Goal: Check status: Check status

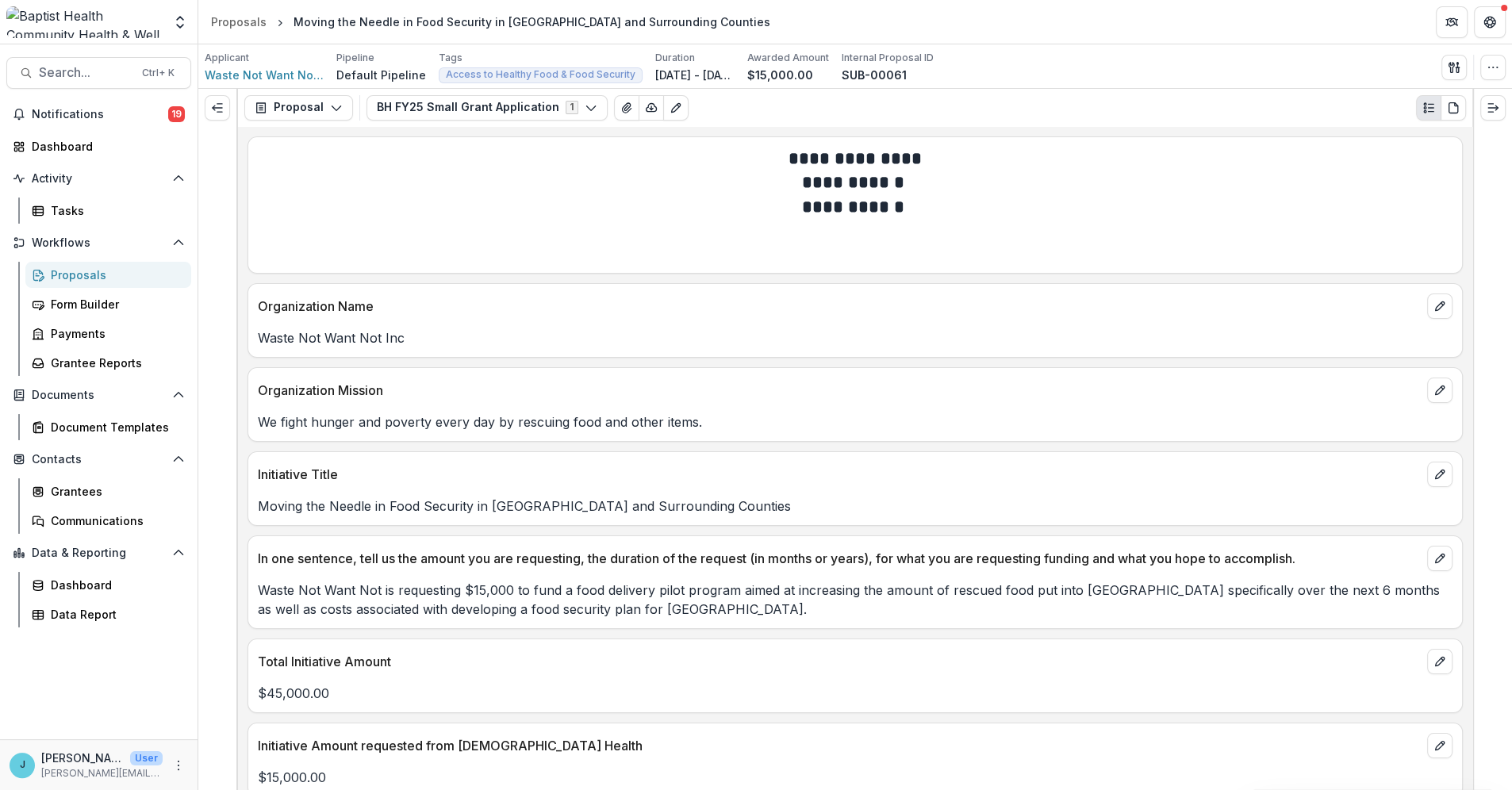
click at [75, 272] on div "Proposals" at bounding box center [114, 275] width 127 height 16
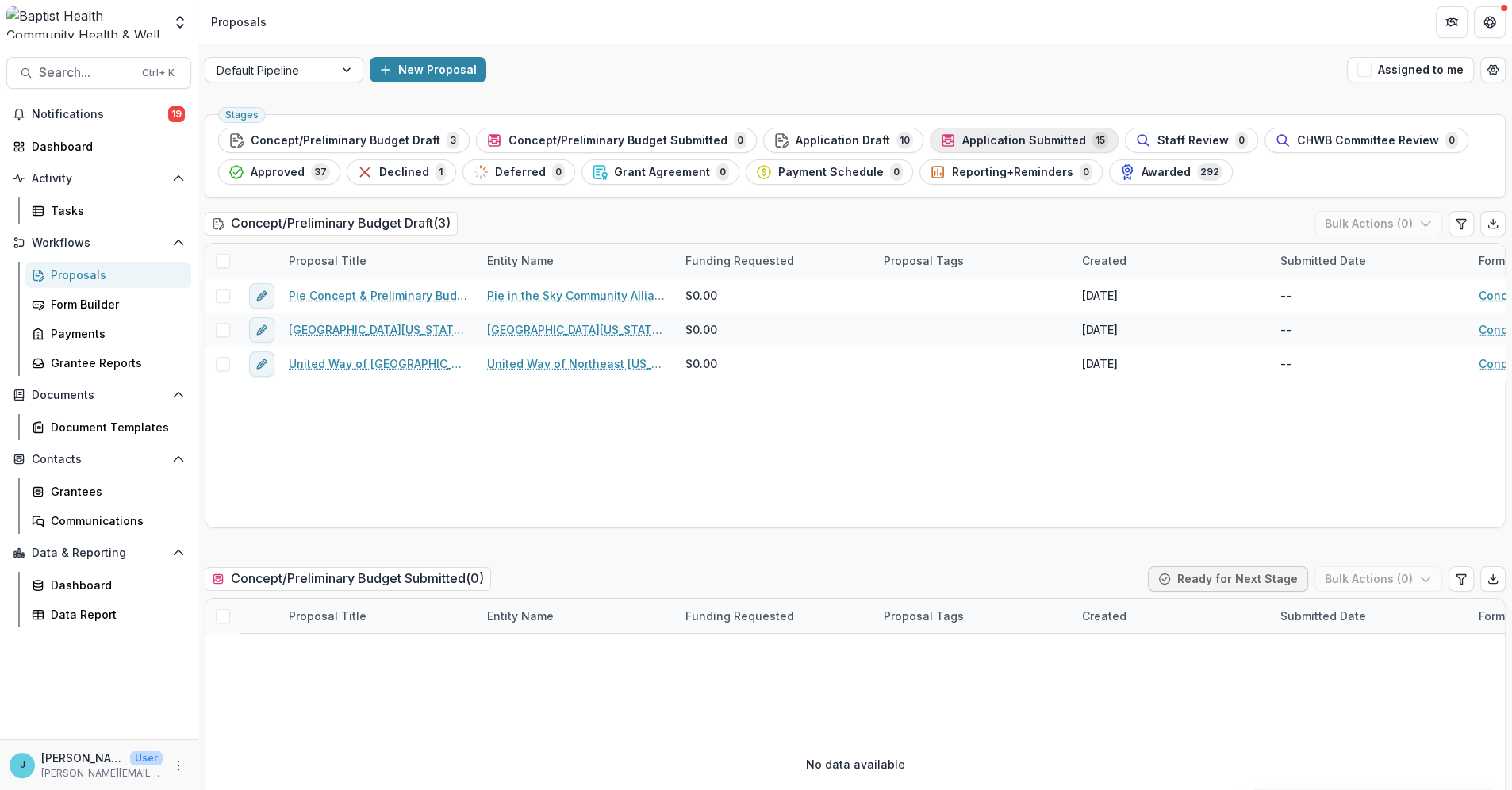
click at [995, 137] on span "Application Submitted" at bounding box center [1023, 141] width 123 height 13
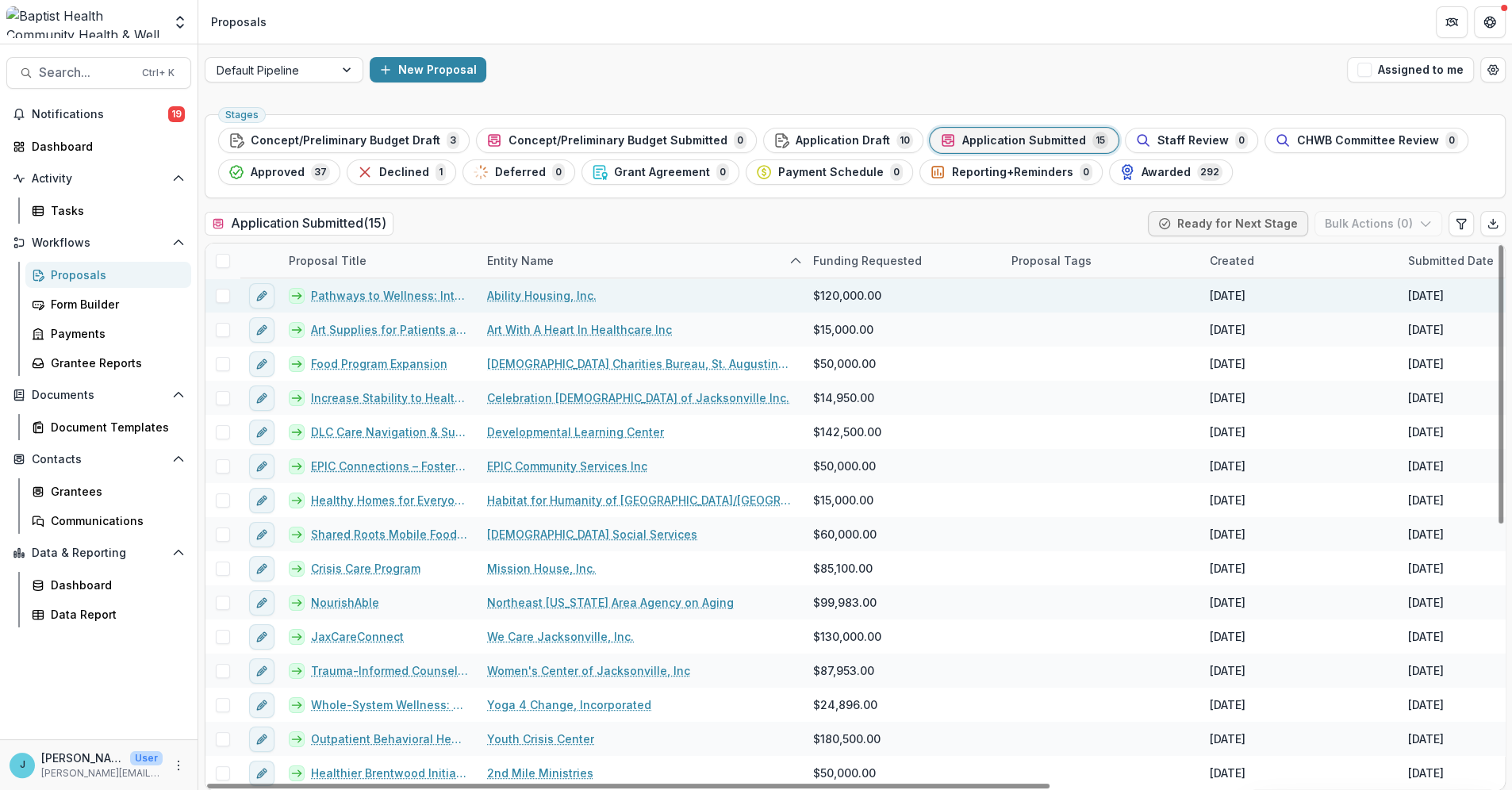
drag, startPoint x: 673, startPoint y: 258, endPoint x: 801, endPoint y: 279, distance: 129.7
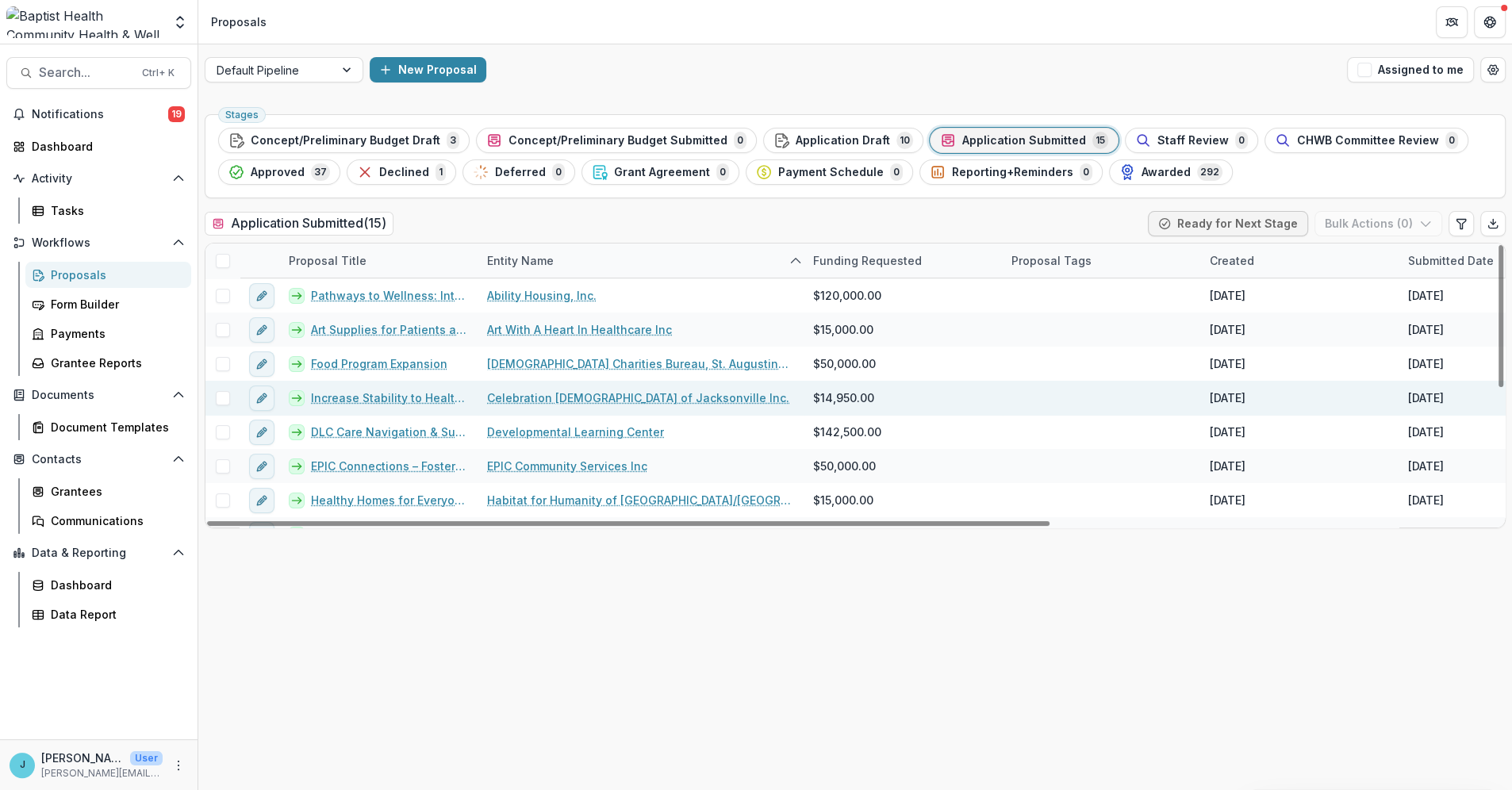
click at [401, 399] on link "Increase Stability to Healthy Food" at bounding box center [389, 397] width 157 height 16
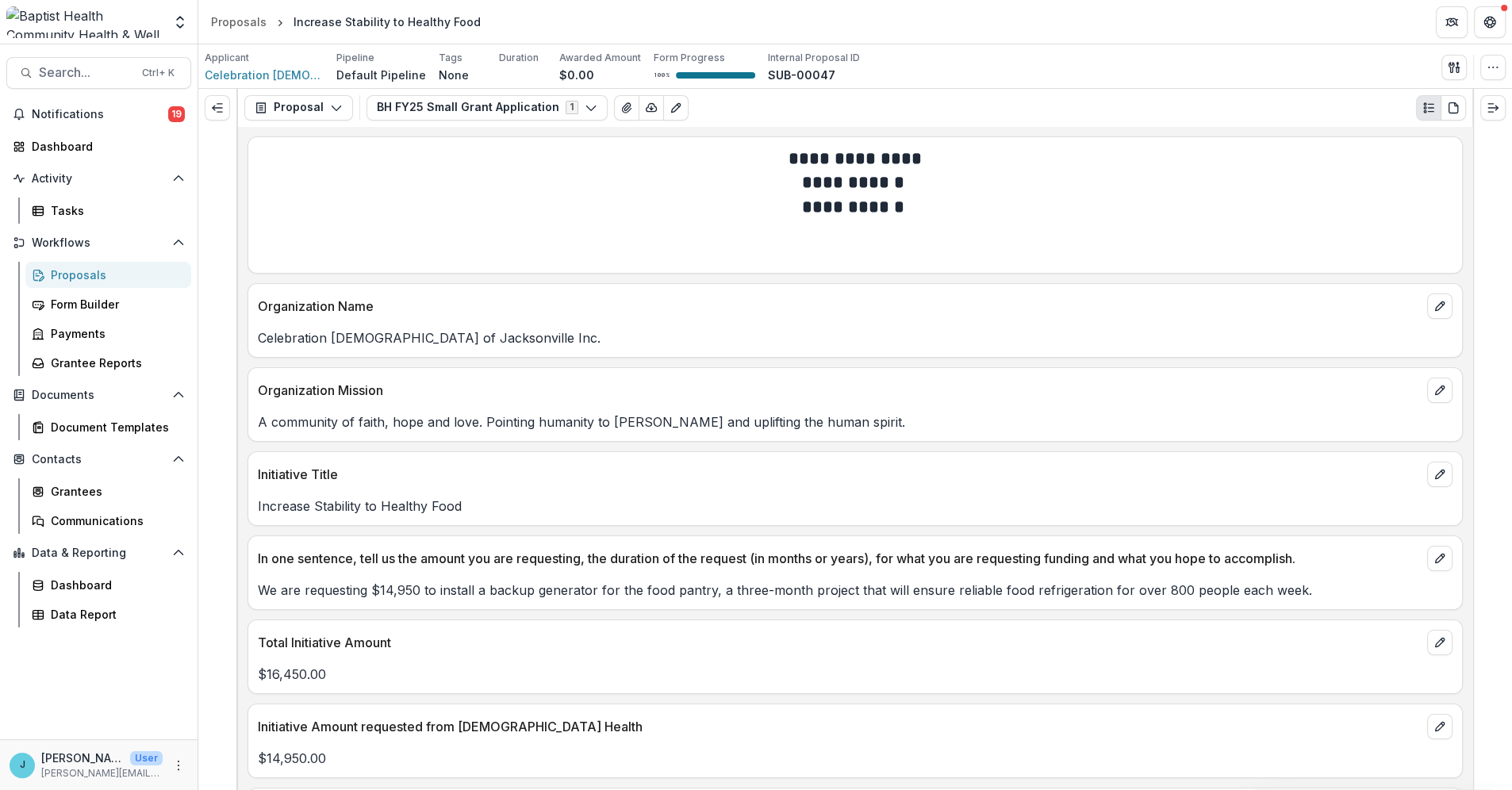
click at [78, 271] on div "Proposals" at bounding box center [114, 275] width 127 height 16
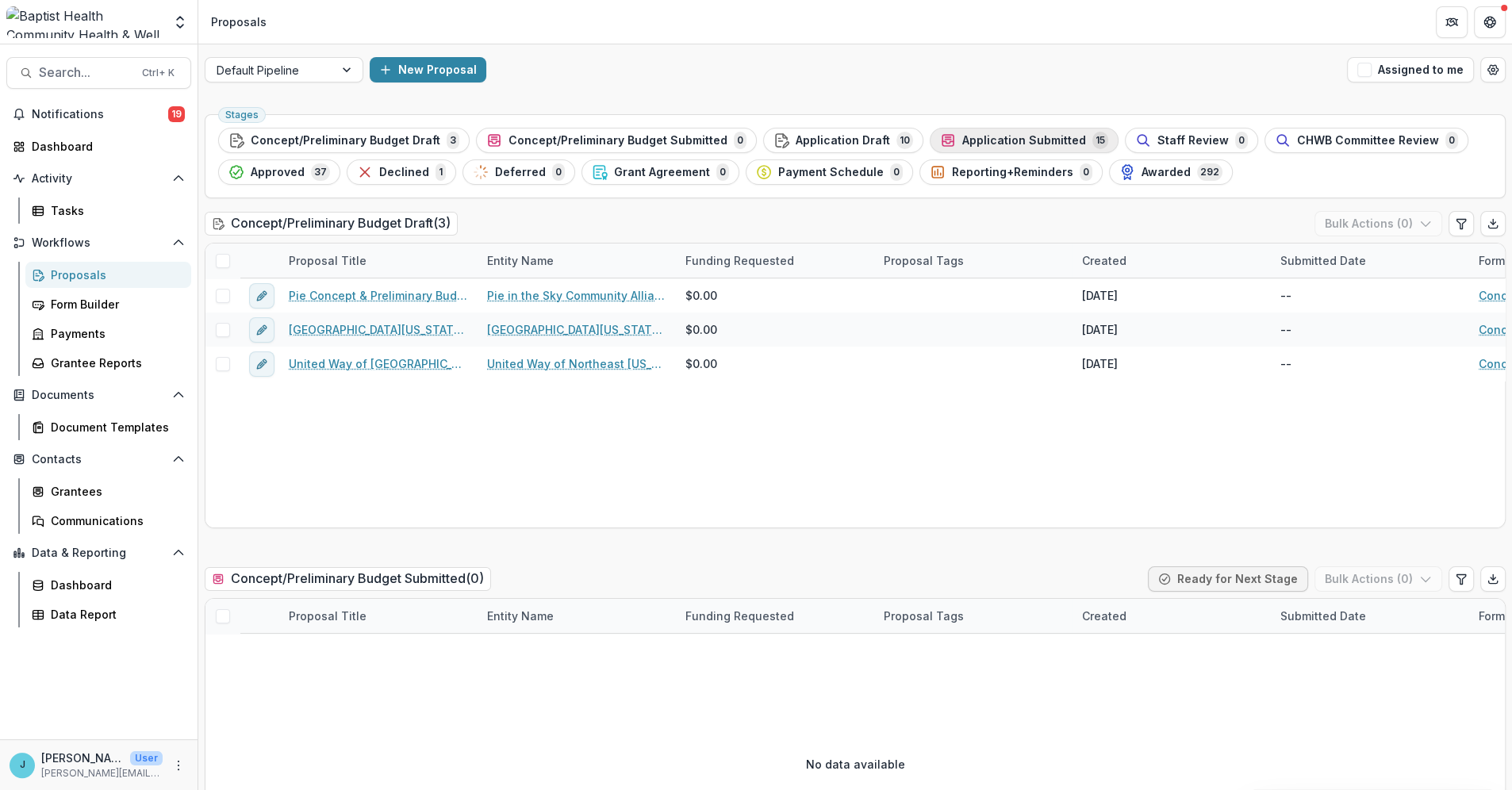
click at [982, 140] on span "Application Submitted" at bounding box center [1023, 141] width 123 height 13
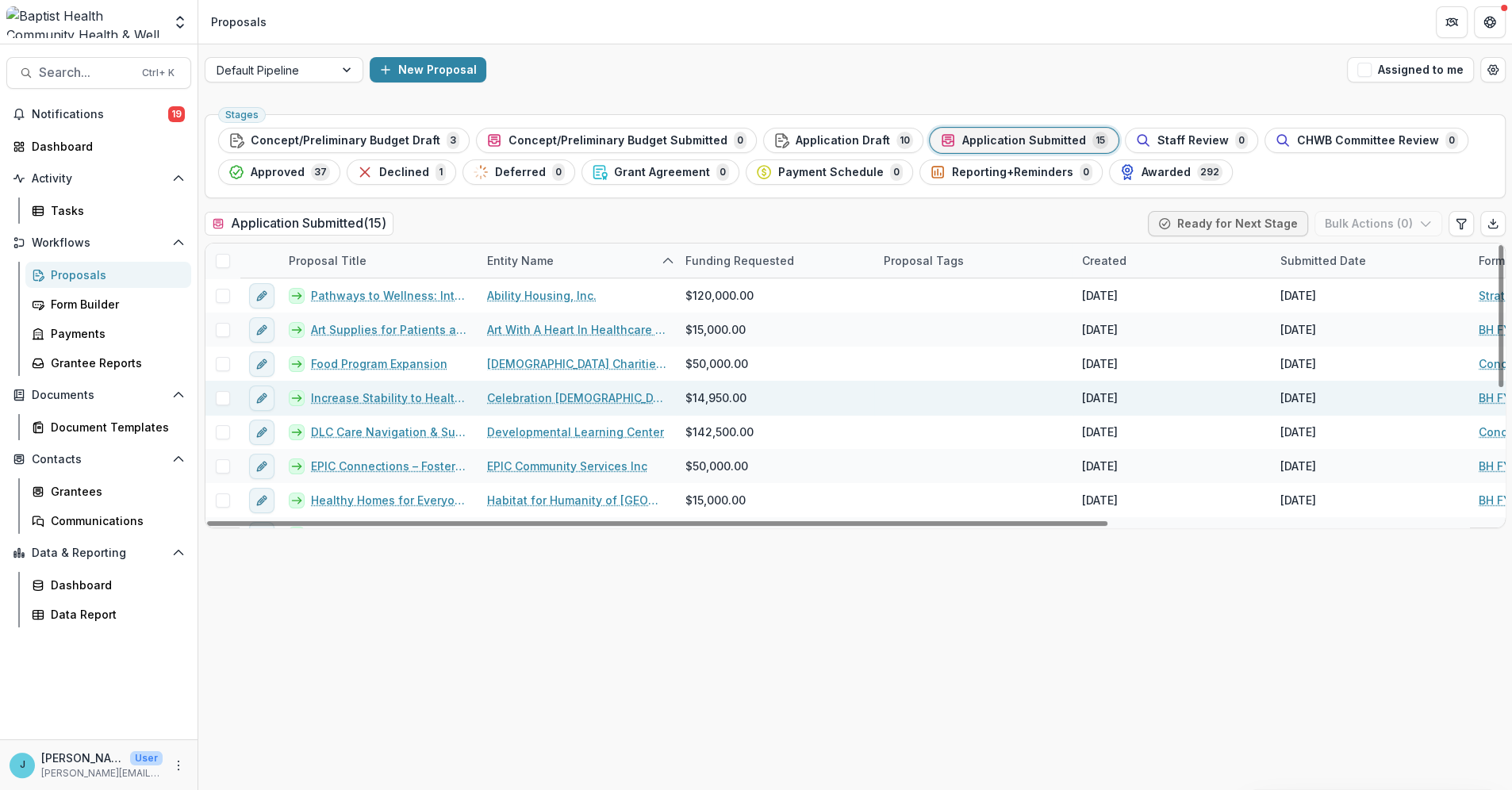
click at [387, 397] on link "Increase Stability to Healthy Food" at bounding box center [389, 397] width 157 height 16
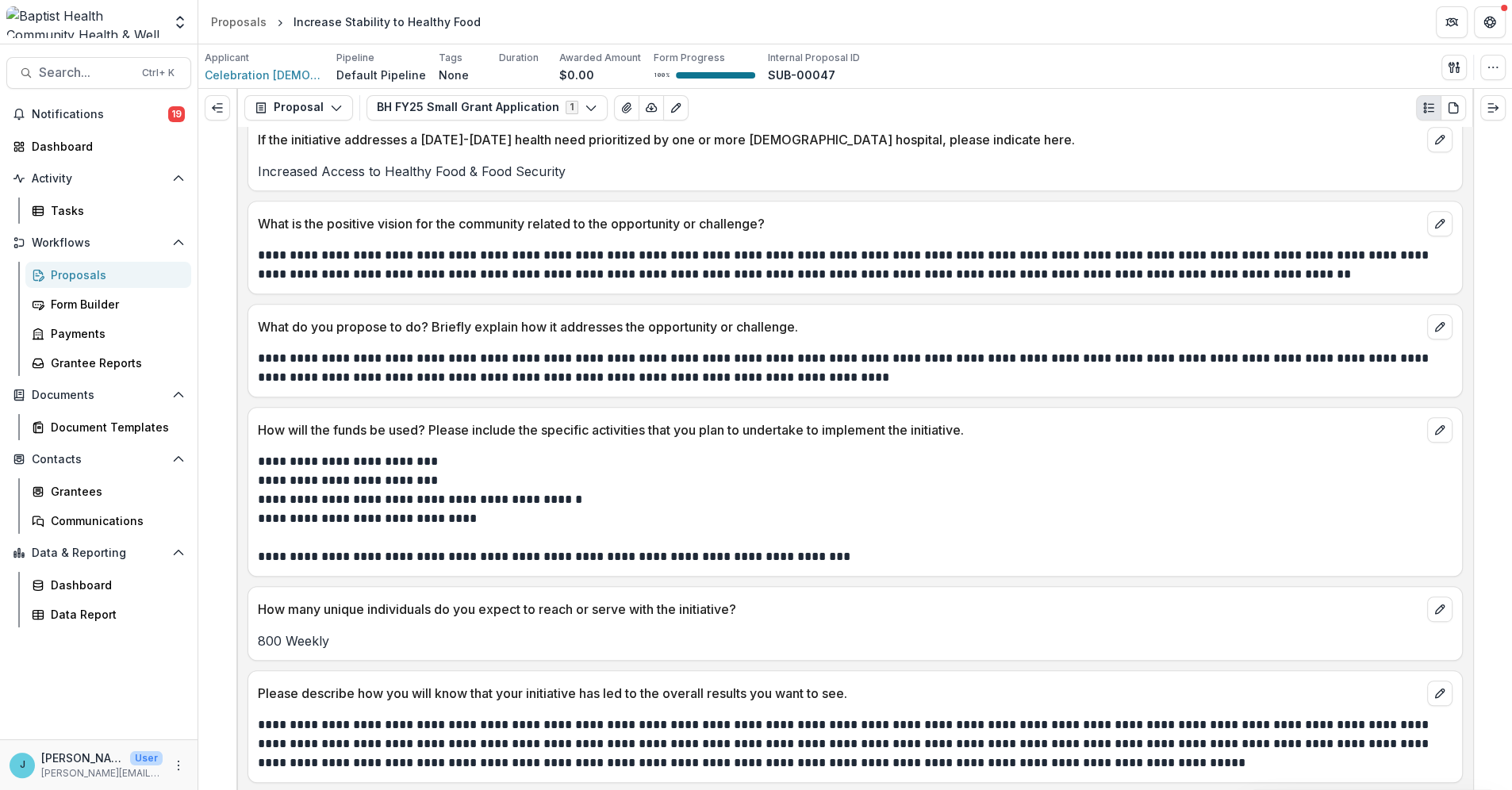
scroll to position [793, 0]
